Goal: Find specific page/section: Find specific page/section

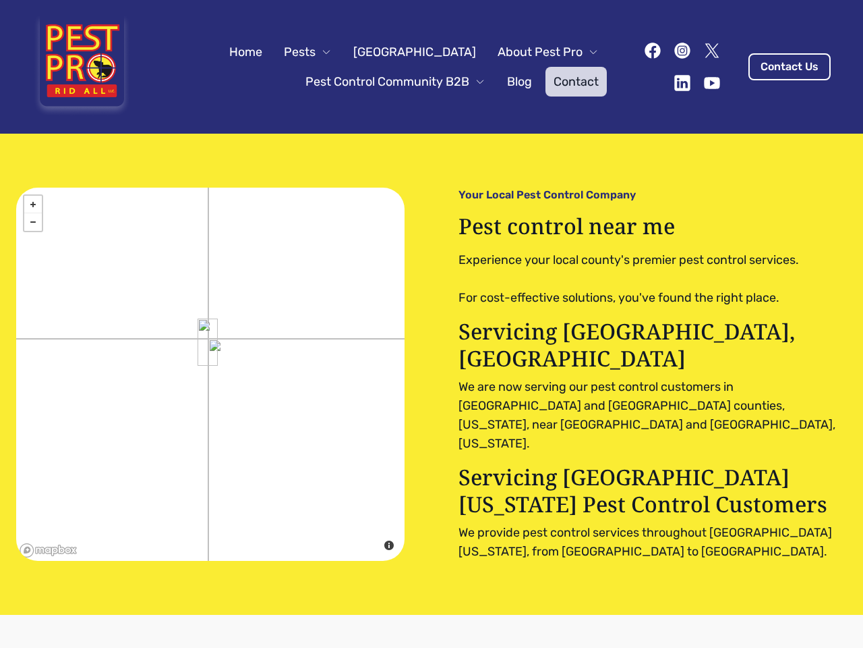
click at [432, 324] on div "+ − close © Mapbox © OpenStreetMap Improve this map Your Local Pest Control Com…" at bounding box center [431, 374] width 831 height 373
click at [316, 52] on span "Pests" at bounding box center [300, 51] width 32 height 19
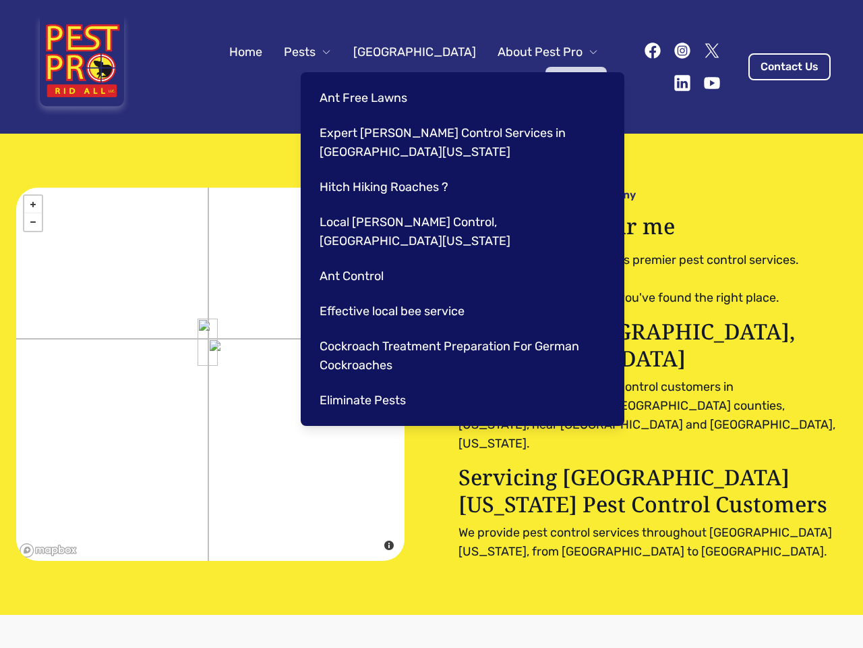
click at [534, 52] on span "About Pest Pro" at bounding box center [540, 51] width 85 height 19
click at [382, 82] on div "Ant Free Lawns Expert [PERSON_NAME] Control Services in [GEOGRAPHIC_DATA] [US_S…" at bounding box center [463, 248] width 324 height 353
click at [208, 341] on img at bounding box center [208, 341] width 20 height 47
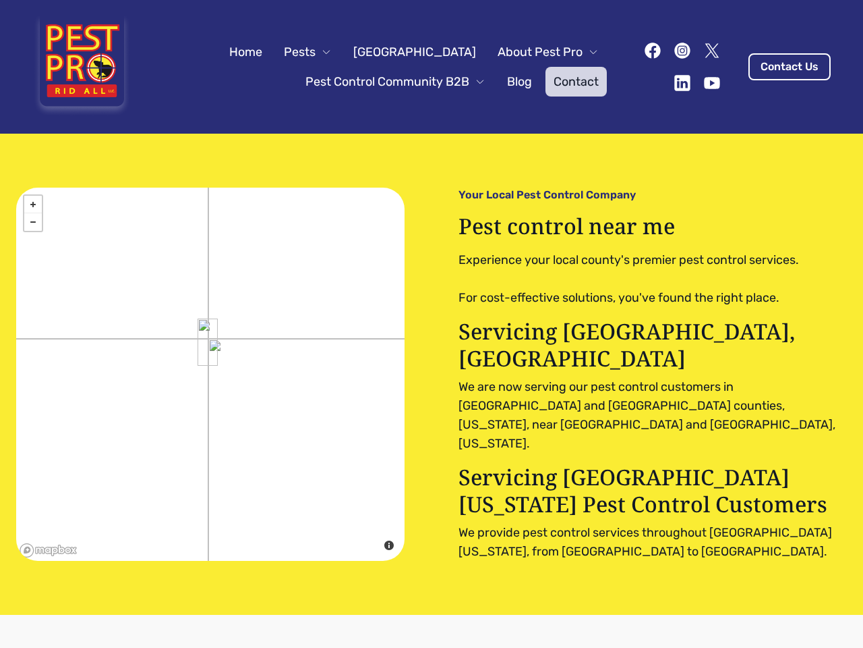
click at [33, 204] on link "+" at bounding box center [33, 205] width 18 height 18
click at [33, 222] on link "−" at bounding box center [33, 222] width 18 height 18
click at [294, 480] on div "+ − close © Mapbox © OpenStreetMap Improve this map" at bounding box center [210, 374] width 389 height 373
